Goal: Information Seeking & Learning: Understand process/instructions

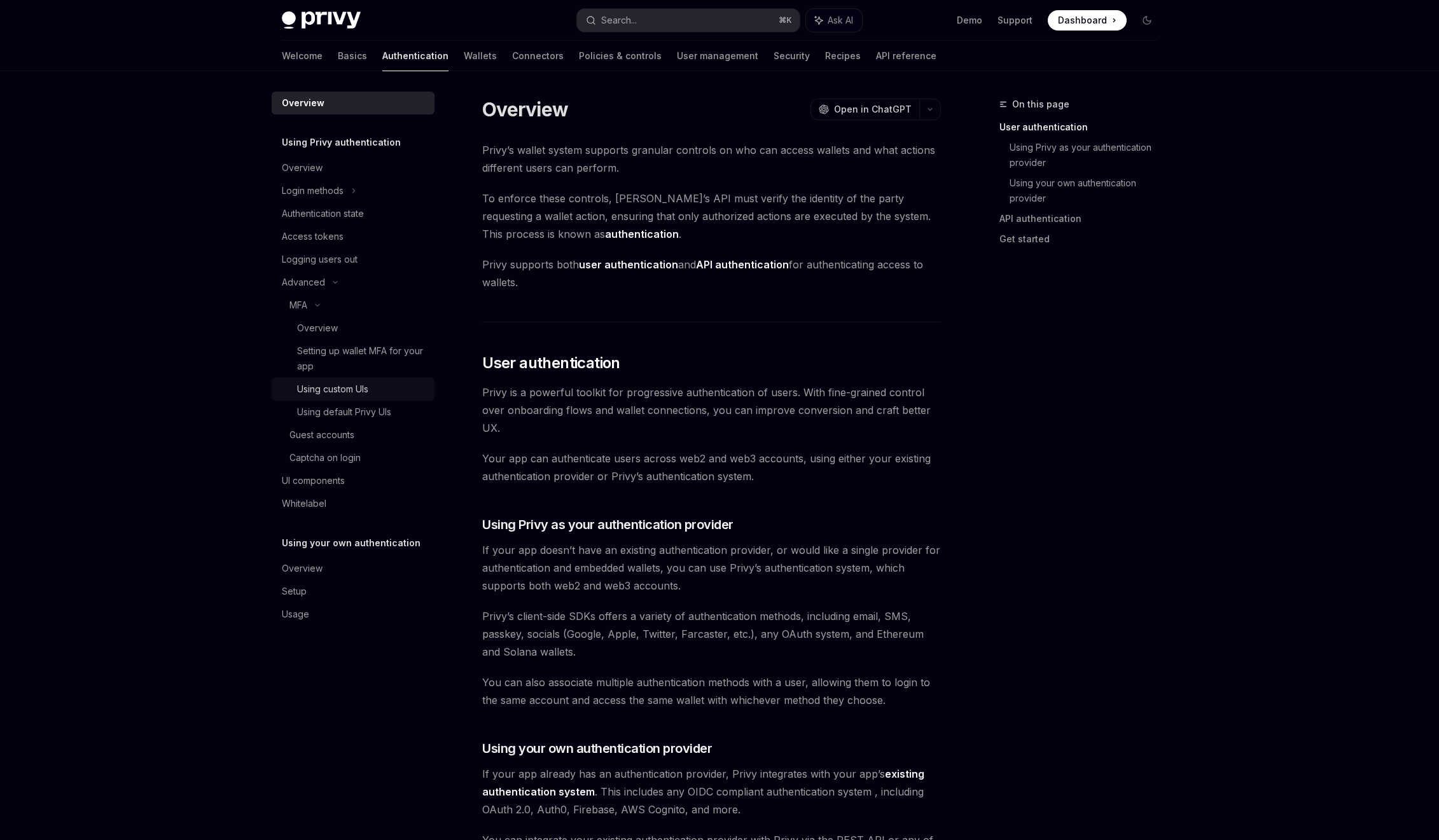
click at [319, 387] on div "Using custom UIs" at bounding box center [332, 389] width 71 height 15
click at [318, 354] on div "Setting up wallet MFA for your app" at bounding box center [361, 358] width 130 height 30
click at [317, 346] on div "Setting up wallet MFA for your app" at bounding box center [361, 358] width 130 height 30
click at [316, 325] on div "Overview" at bounding box center [317, 328] width 41 height 15
click at [317, 325] on div "Overview" at bounding box center [317, 328] width 41 height 15
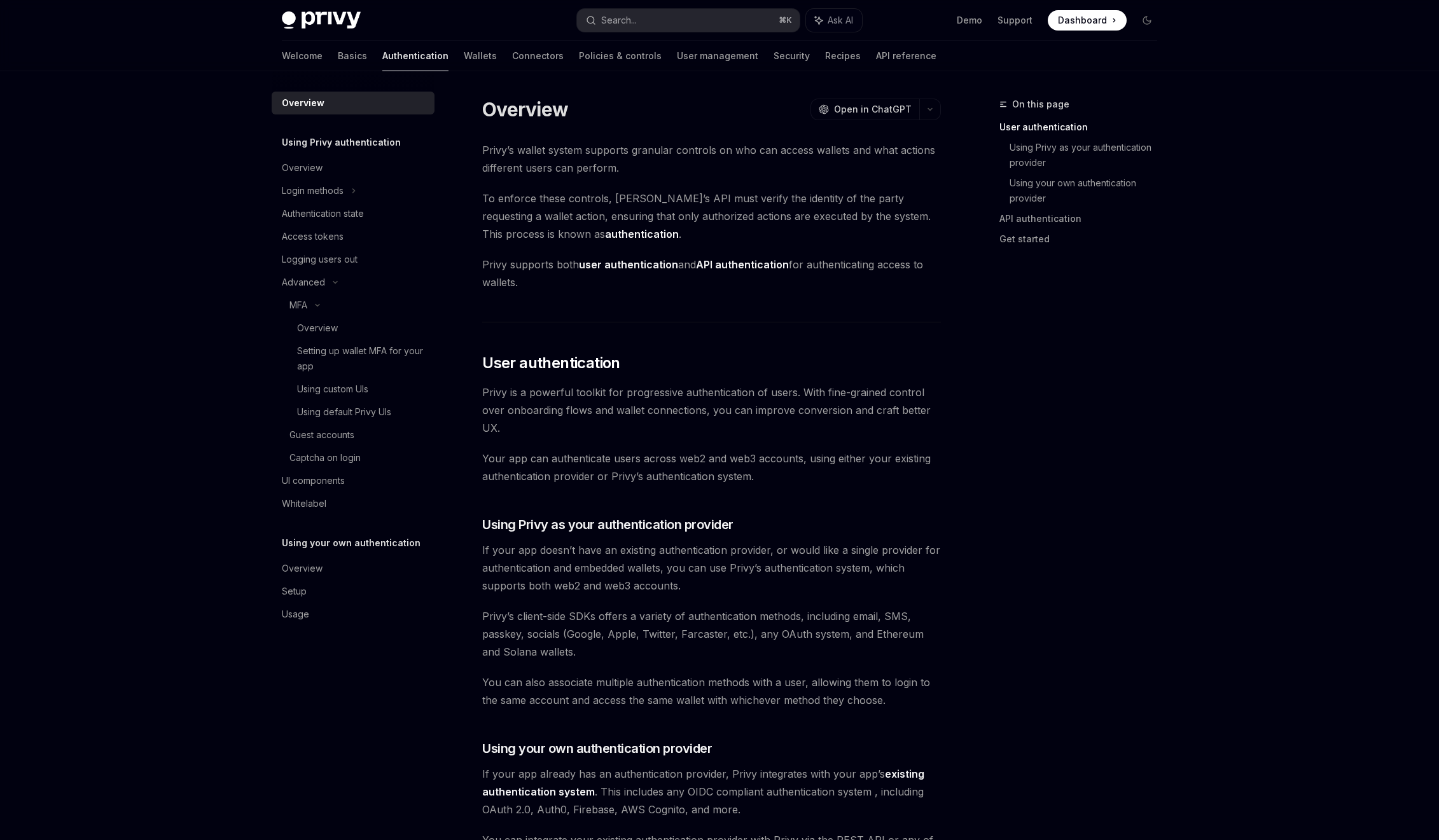
type textarea "*"
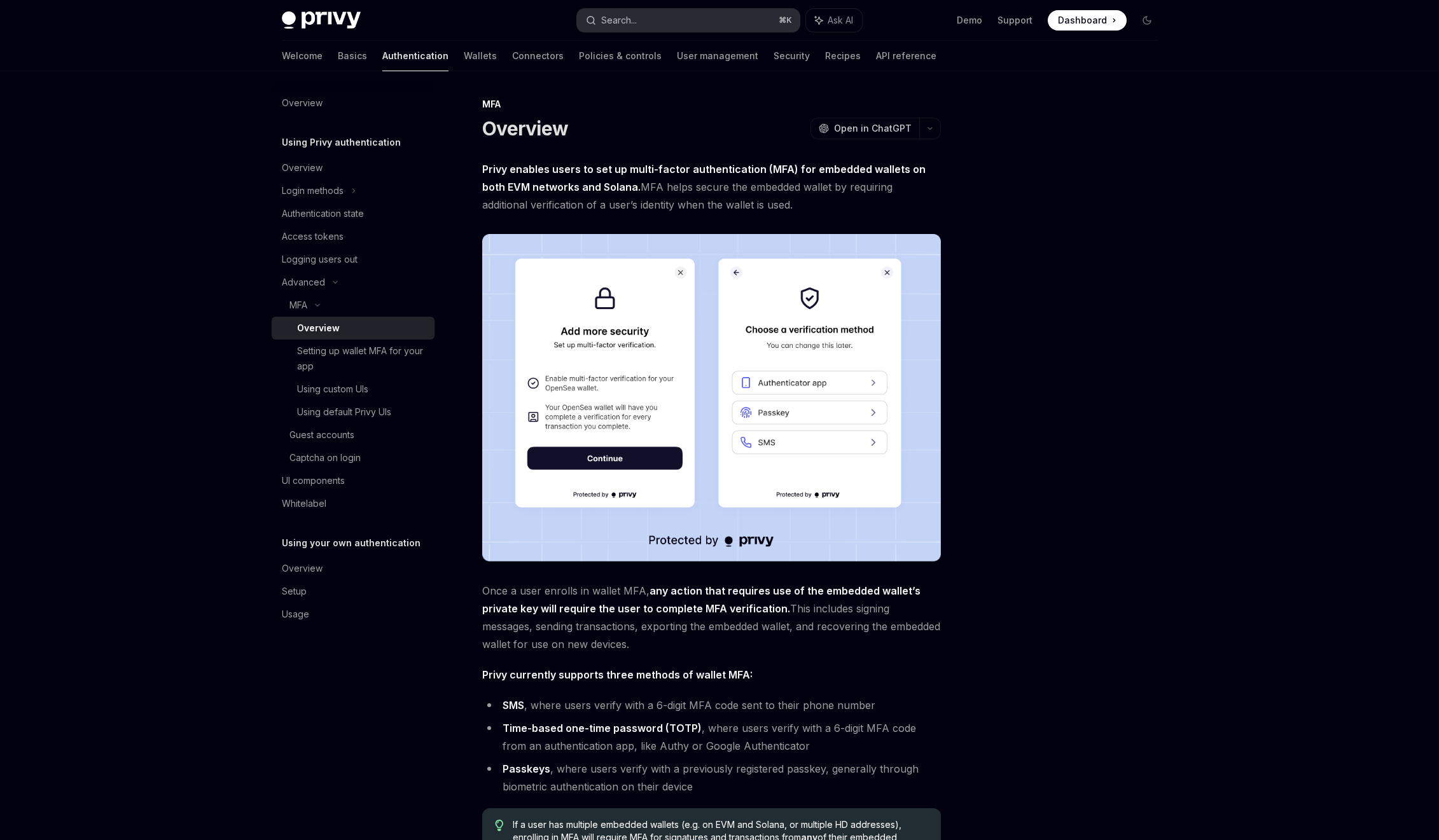
click at [707, 23] on button "Search... ⌘ K" at bounding box center [688, 20] width 223 height 23
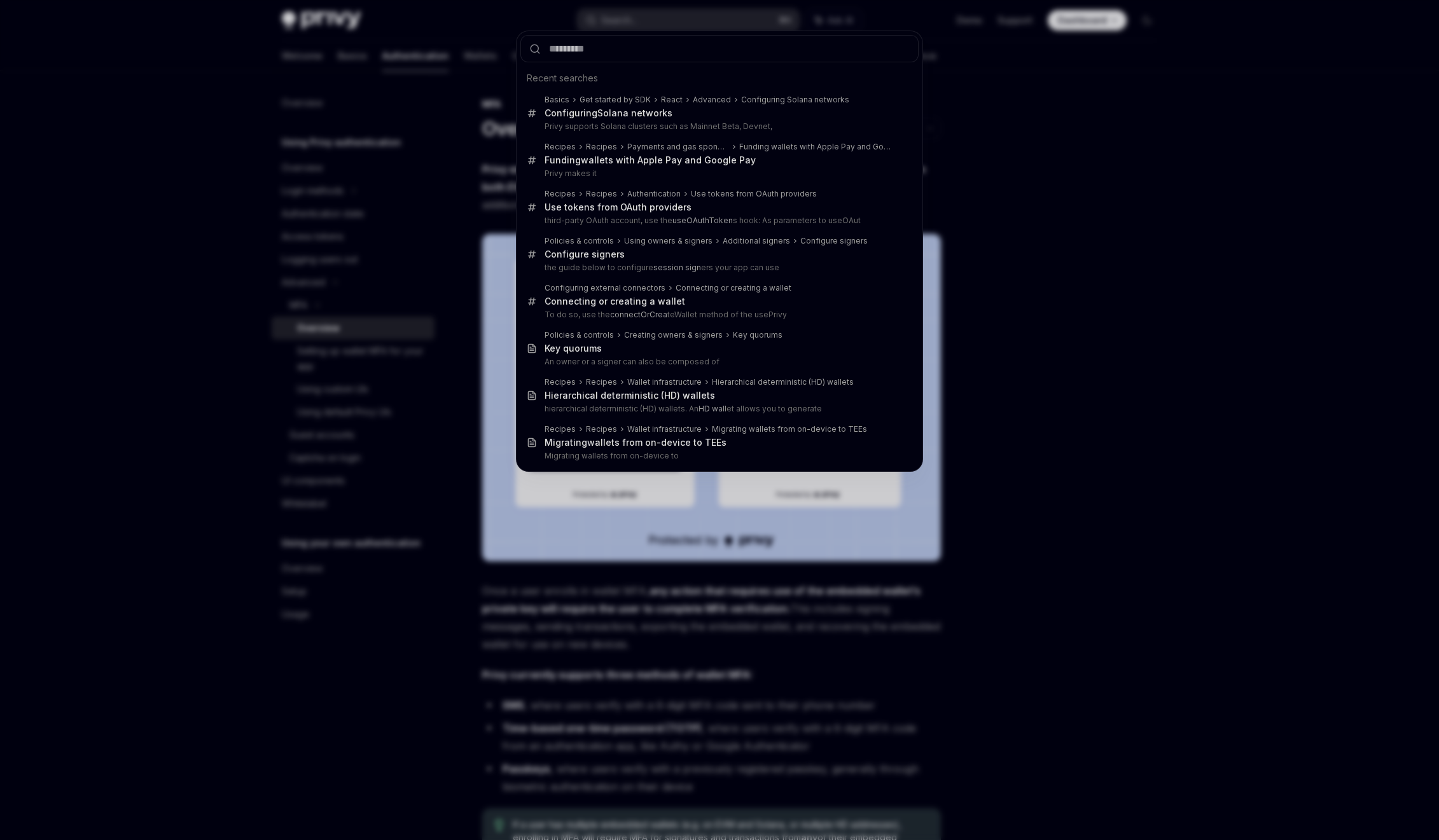
click at [689, 696] on div "Recent searches Basics Get started by SDK React Advanced Configuring Solana net…" at bounding box center [720, 420] width 1439 height 840
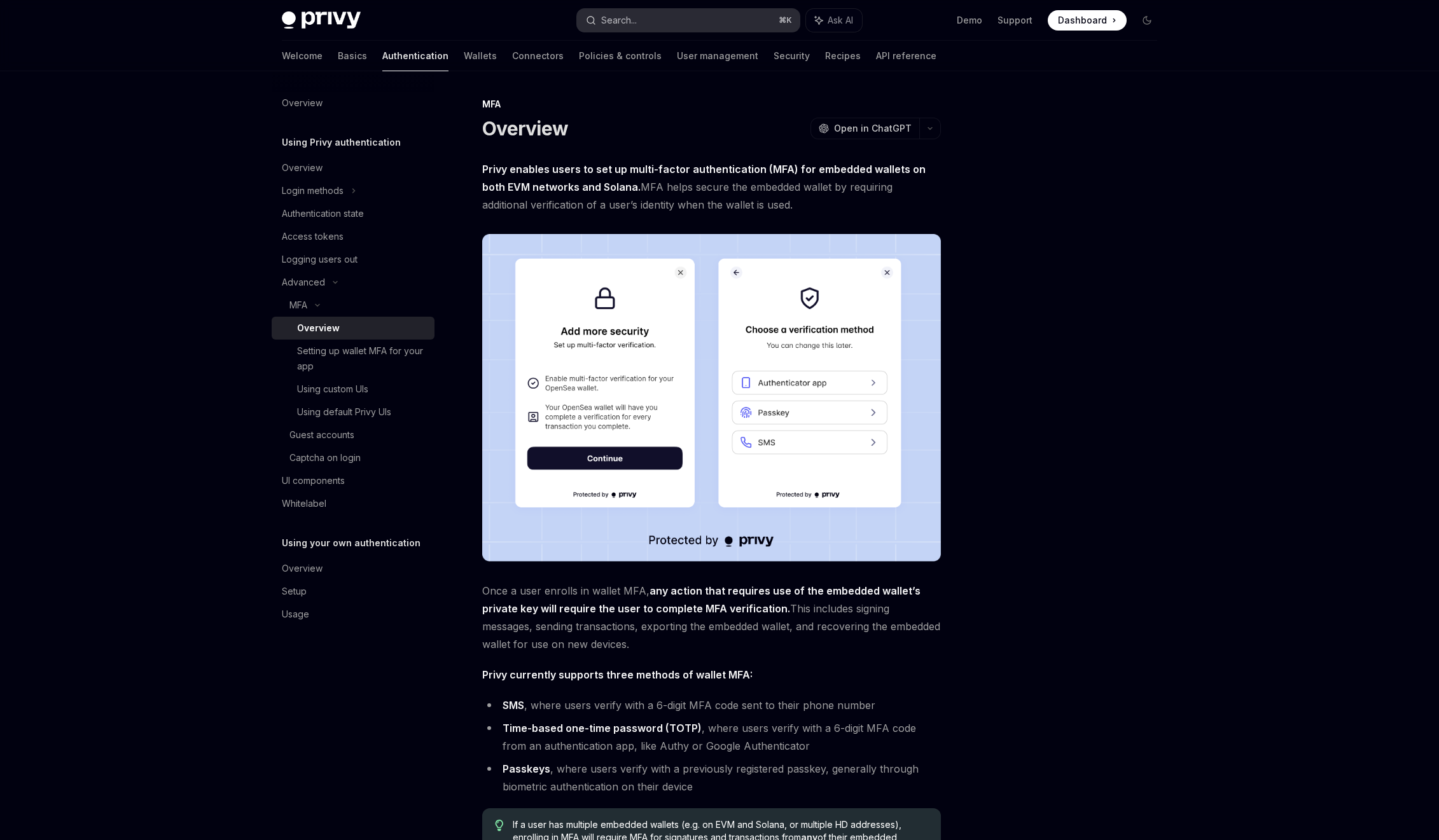
click at [644, 28] on button "Search... ⌘ K" at bounding box center [688, 20] width 223 height 23
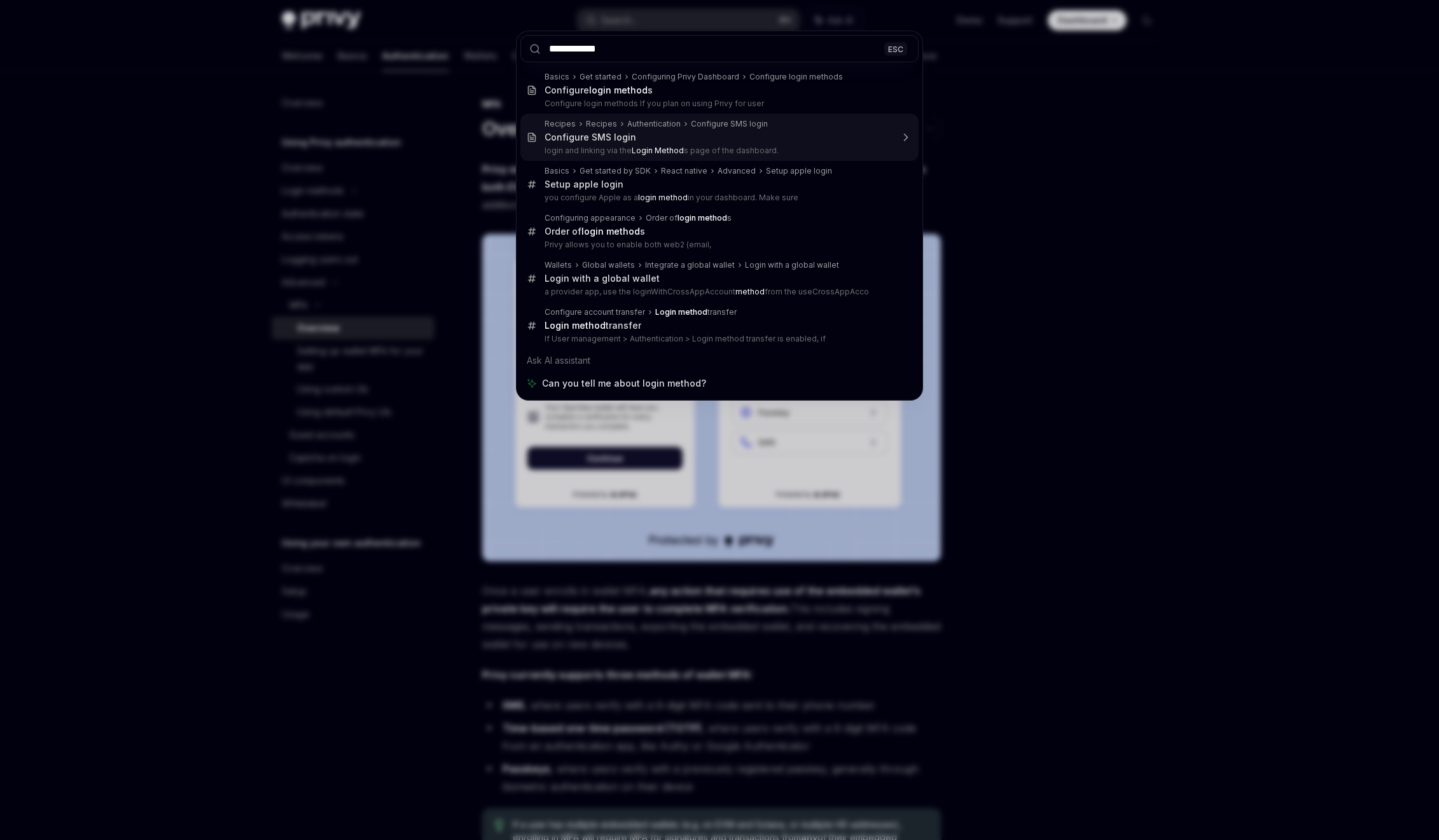
type input "**********"
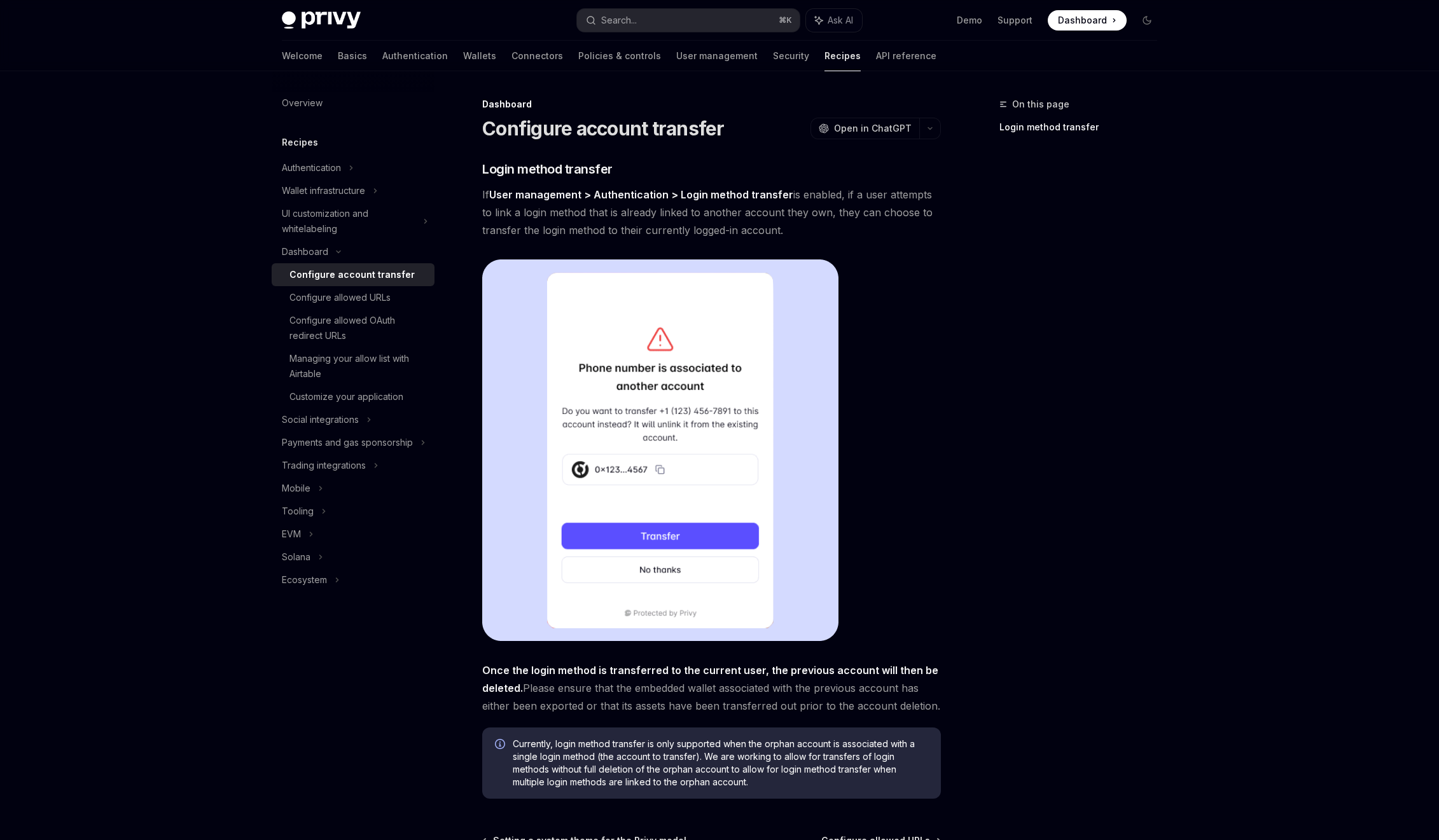
type textarea "*"
